Goal: Use online tool/utility

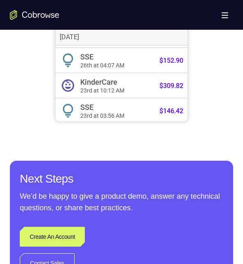
scroll to position [330, 0]
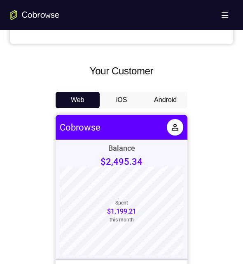
click at [167, 93] on button "Android" at bounding box center [166, 100] width 44 height 17
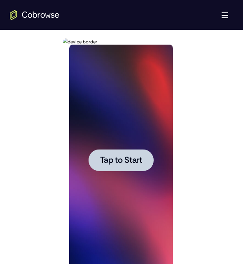
scroll to position [429, 0]
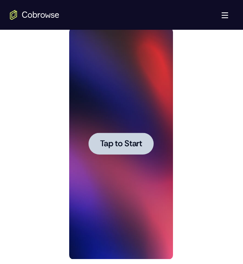
click at [124, 145] on span "Tap to Start" at bounding box center [121, 143] width 42 height 8
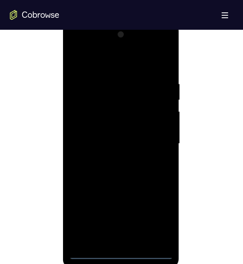
click at [121, 252] on div at bounding box center [121, 143] width 104 height 231
click at [123, 234] on div at bounding box center [121, 143] width 104 height 231
click at [119, 208] on div at bounding box center [121, 143] width 104 height 231
click at [120, 252] on div at bounding box center [121, 143] width 104 height 231
drag, startPoint x: 123, startPoint y: 193, endPoint x: 132, endPoint y: 101, distance: 92.9
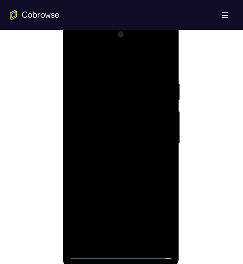
click at [132, 99] on div at bounding box center [121, 143] width 104 height 231
click at [86, 137] on div at bounding box center [121, 143] width 104 height 231
click at [125, 162] on div at bounding box center [121, 143] width 104 height 231
click at [120, 238] on div at bounding box center [121, 143] width 104 height 231
click at [109, 113] on div at bounding box center [121, 143] width 104 height 231
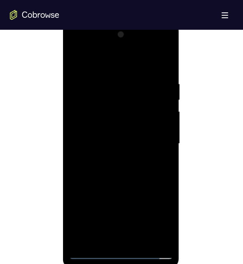
click at [111, 89] on div at bounding box center [121, 143] width 104 height 231
click at [119, 114] on div at bounding box center [121, 143] width 104 height 231
click at [158, 161] on div at bounding box center [121, 143] width 104 height 231
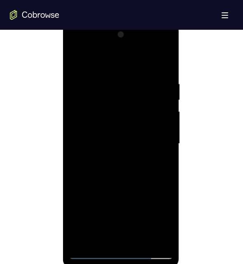
click at [158, 164] on div at bounding box center [121, 143] width 104 height 231
click at [152, 251] on div at bounding box center [121, 143] width 104 height 231
click at [73, 171] on div at bounding box center [121, 143] width 104 height 231
click at [152, 252] on div at bounding box center [121, 143] width 104 height 231
drag, startPoint x: 141, startPoint y: 130, endPoint x: 153, endPoint y: 35, distance: 95.7
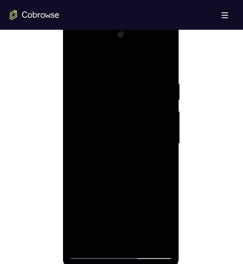
click at [154, 35] on div at bounding box center [121, 143] width 104 height 231
drag, startPoint x: 147, startPoint y: 177, endPoint x: 180, endPoint y: 191, distance: 35.8
click at [180, 193] on html "Online web based iOS Simulators and Android Emulators. Run iPhone, iPad, Mobile…" at bounding box center [122, 146] width 118 height 248
click at [74, 151] on div at bounding box center [121, 143] width 104 height 231
click at [121, 251] on div at bounding box center [121, 143] width 104 height 231
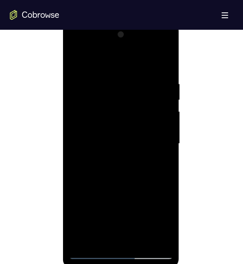
click at [113, 233] on div at bounding box center [121, 143] width 104 height 231
click at [165, 234] on div at bounding box center [121, 143] width 104 height 231
click at [124, 235] on div at bounding box center [121, 143] width 104 height 231
click at [165, 235] on div at bounding box center [121, 143] width 104 height 231
click at [78, 101] on div at bounding box center [121, 143] width 104 height 231
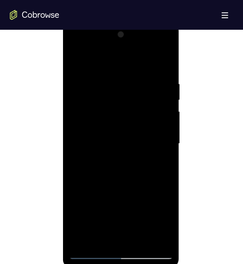
click at [113, 240] on div at bounding box center [121, 143] width 104 height 231
click at [106, 130] on div at bounding box center [121, 143] width 104 height 231
drag, startPoint x: 97, startPoint y: 125, endPoint x: 114, endPoint y: 125, distance: 16.5
click at [97, 126] on div at bounding box center [121, 143] width 104 height 231
click at [126, 142] on div at bounding box center [121, 143] width 104 height 231
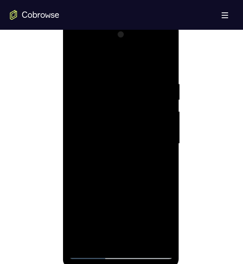
click at [125, 168] on div at bounding box center [121, 143] width 104 height 231
click at [149, 253] on div at bounding box center [121, 143] width 104 height 231
drag, startPoint x: 103, startPoint y: 177, endPoint x: 302, endPoint y: 234, distance: 207.3
click at [180, 212] on html "Online web based iOS Simulators and Android Emulators. Run iPhone, iPad, Mobile…" at bounding box center [122, 146] width 118 height 248
click at [132, 173] on div at bounding box center [121, 143] width 104 height 231
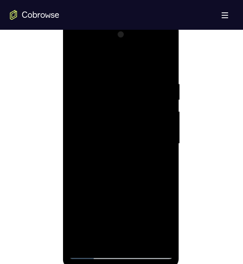
click at [153, 236] on div at bounding box center [121, 143] width 104 height 231
click at [151, 252] on div at bounding box center [121, 143] width 104 height 231
click at [75, 151] on div at bounding box center [121, 143] width 104 height 231
click at [120, 187] on div at bounding box center [121, 143] width 104 height 231
click at [160, 120] on div at bounding box center [121, 143] width 104 height 231
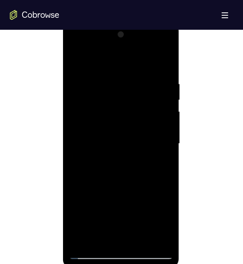
click at [73, 62] on div at bounding box center [121, 143] width 104 height 231
click at [119, 174] on div at bounding box center [121, 143] width 104 height 231
click at [74, 61] on div at bounding box center [121, 143] width 104 height 231
click at [70, 43] on div at bounding box center [121, 143] width 104 height 231
click at [76, 47] on div at bounding box center [121, 143] width 104 height 231
